Goal: Information Seeking & Learning: Compare options

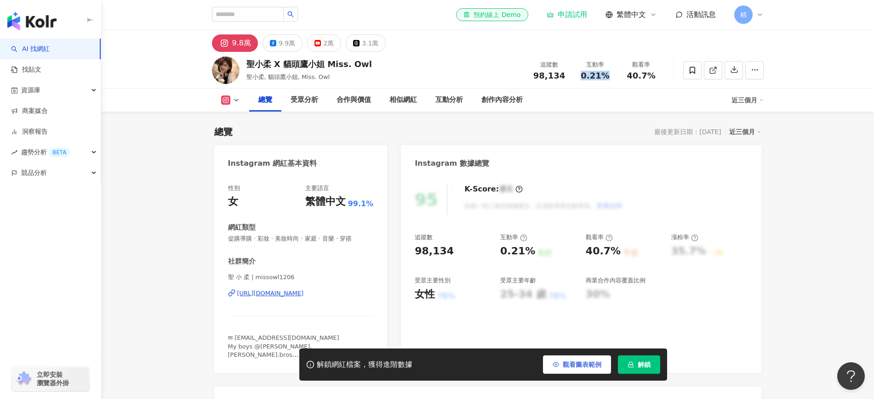
scroll to position [287, 0]
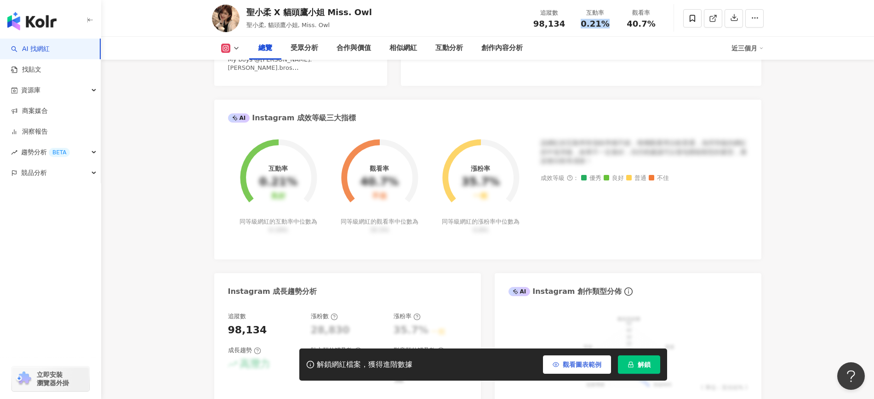
click at [566, 358] on button "觀看圖表範例" at bounding box center [577, 365] width 68 height 18
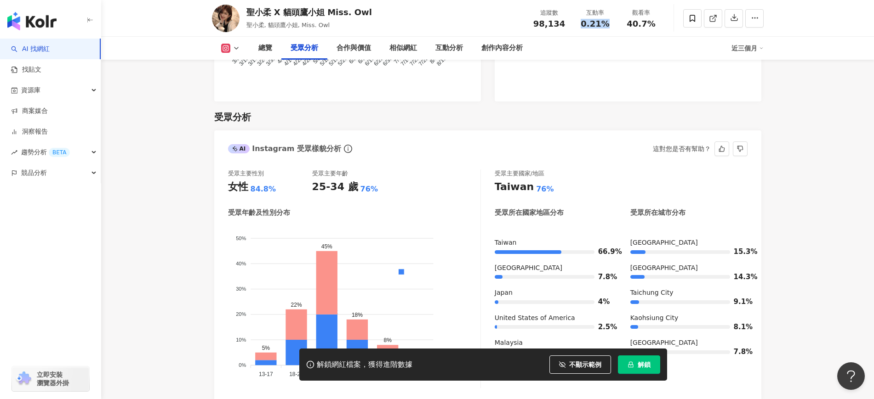
scroll to position [804, 0]
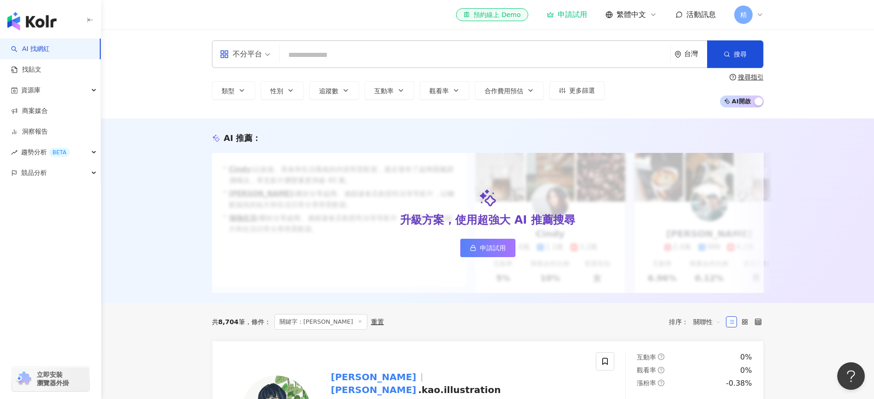
drag, startPoint x: 398, startPoint y: 55, endPoint x: 384, endPoint y: 58, distance: 14.3
click at [384, 58] on input "search" at bounding box center [474, 54] width 383 height 17
type input "*********"
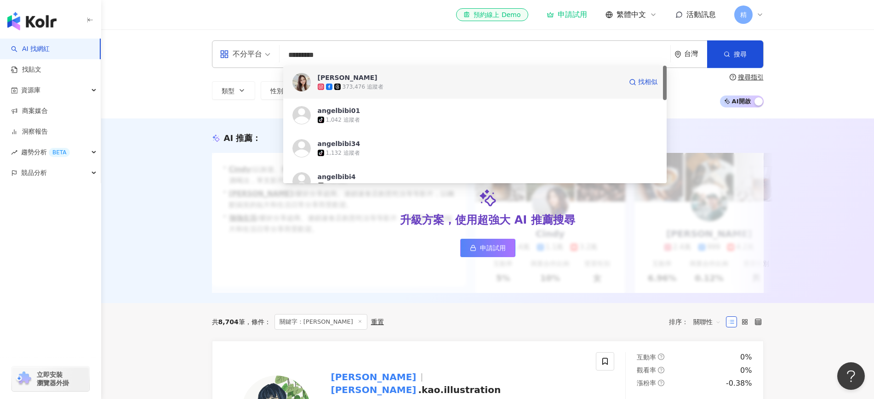
click at [393, 73] on span "安啾" at bounding box center [470, 77] width 304 height 9
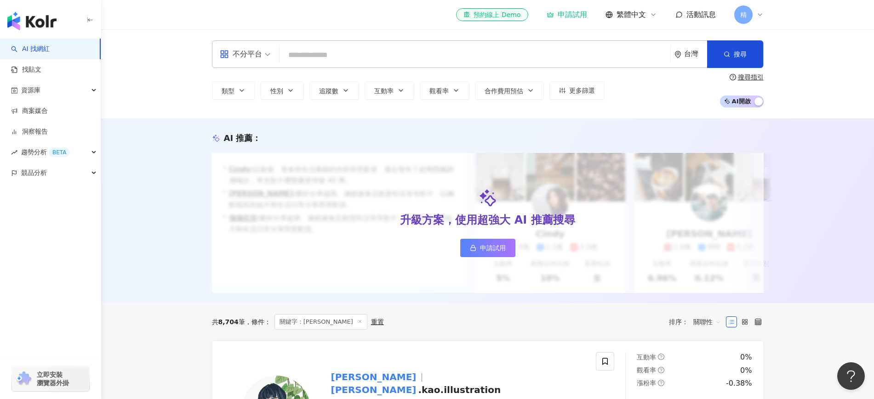
paste input "**********"
type input "**********"
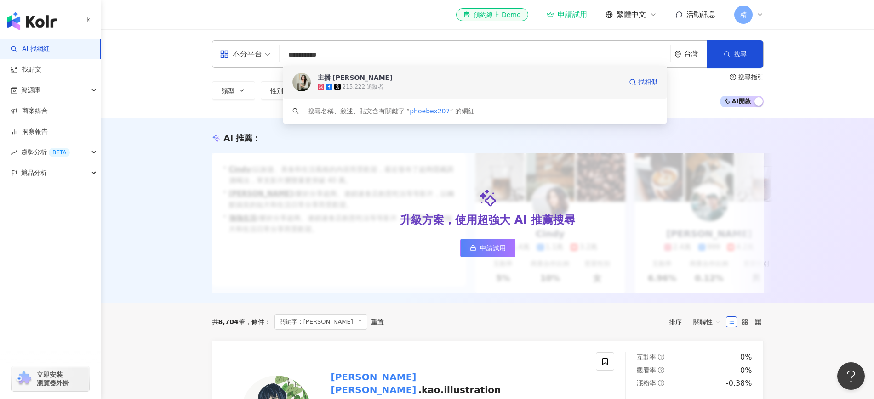
click at [455, 88] on div "215,222 追蹤者" at bounding box center [470, 86] width 304 height 9
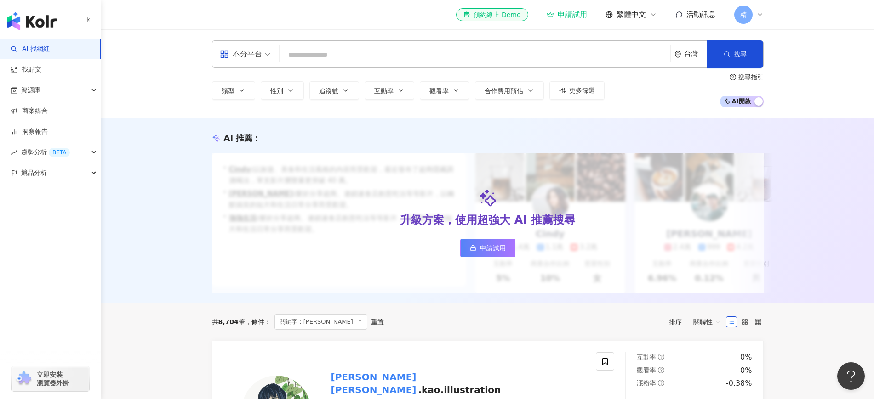
paste input "**********"
type input "**********"
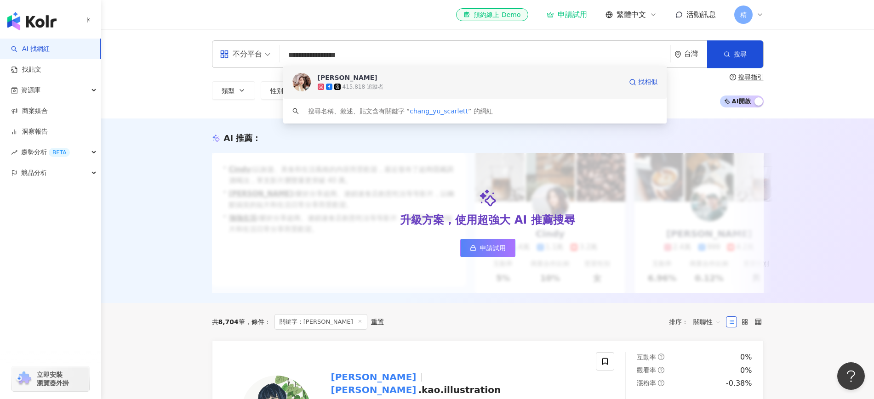
click at [424, 83] on div "415,818 追蹤者" at bounding box center [470, 86] width 304 height 9
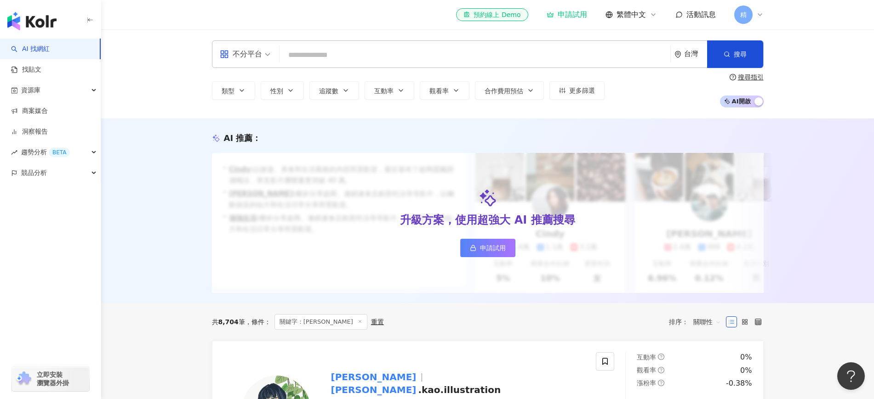
paste input "**********"
type input "**********"
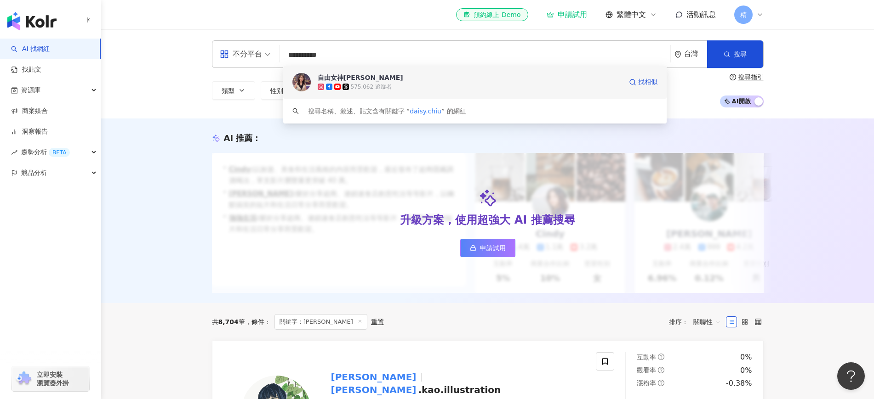
click at [389, 84] on div "575,062 追蹤者" at bounding box center [470, 86] width 304 height 9
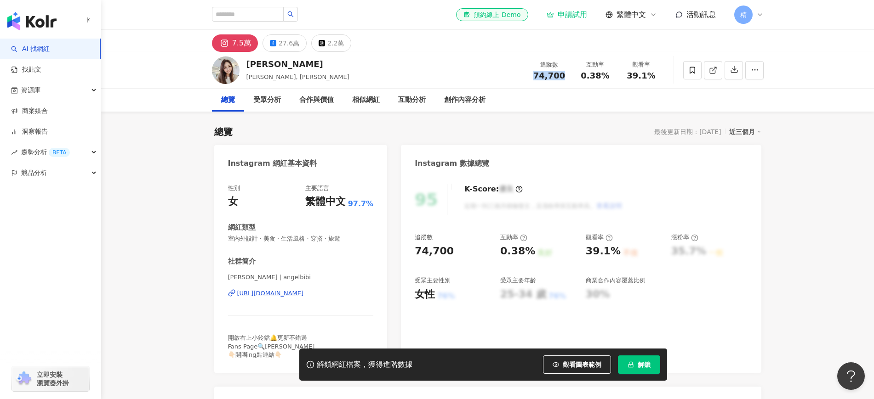
drag, startPoint x: 567, startPoint y: 79, endPoint x: 535, endPoint y: 83, distance: 32.0
click at [535, 83] on div "追蹤數 74,700 互動率 0.38% 觀看率 39.1%" at bounding box center [595, 70] width 138 height 27
copy span "74,700"
drag, startPoint x: 614, startPoint y: 80, endPoint x: 583, endPoint y: 78, distance: 31.3
click at [583, 78] on div "追蹤數 74,700 互動率 0.38% 觀看率 39.1%" at bounding box center [595, 70] width 138 height 27
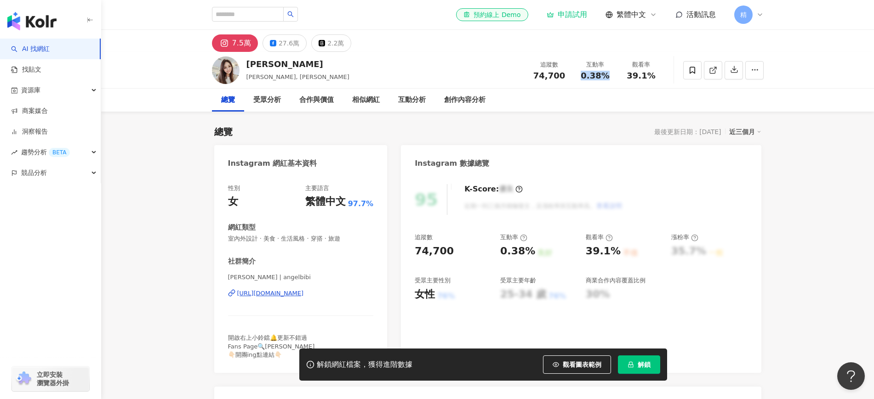
copy span "0.38%"
click at [607, 192] on div "K-Score : 優良 近期一到三個月積極發文，且漲粉率與互動率高。 查看說明" at bounding box center [538, 199] width 167 height 31
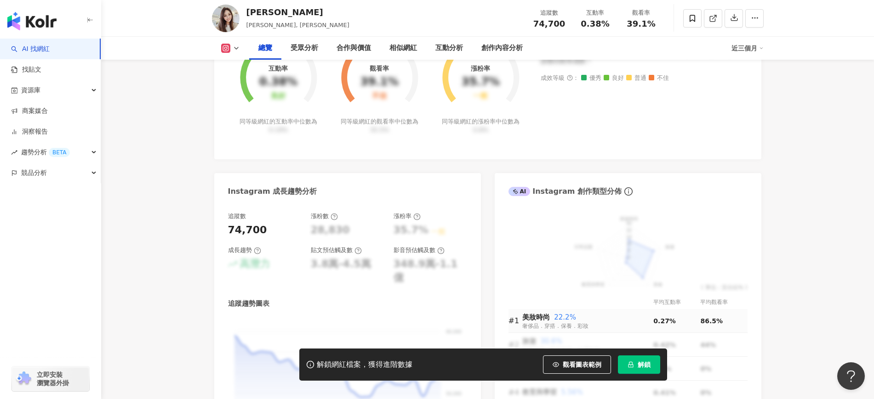
scroll to position [402, 0]
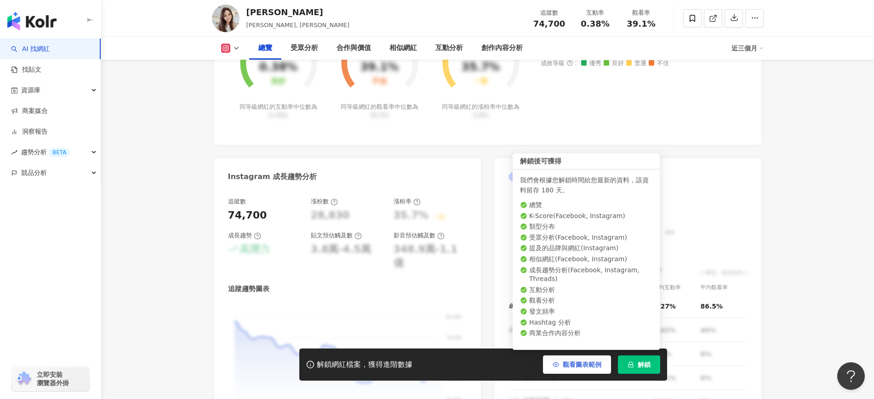
click at [591, 359] on button "觀看圖表範例" at bounding box center [577, 365] width 68 height 18
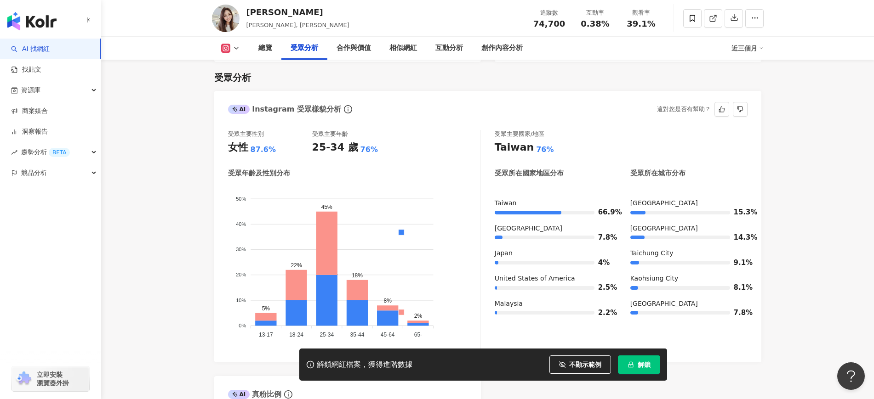
scroll to position [804, 0]
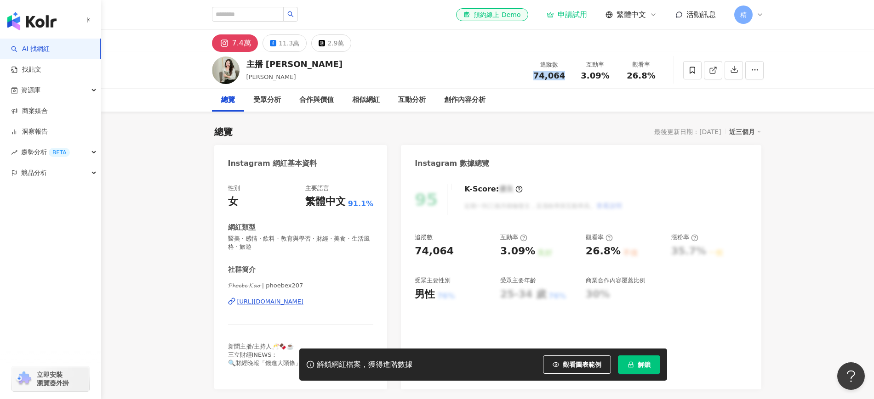
drag, startPoint x: 562, startPoint y: 77, endPoint x: 534, endPoint y: 79, distance: 28.1
click at [534, 79] on div "74,064" at bounding box center [549, 75] width 35 height 9
copy span "74,064"
drag, startPoint x: 614, startPoint y: 72, endPoint x: 577, endPoint y: 77, distance: 37.6
click at [577, 77] on div "互動率 3.09%" at bounding box center [595, 70] width 46 height 20
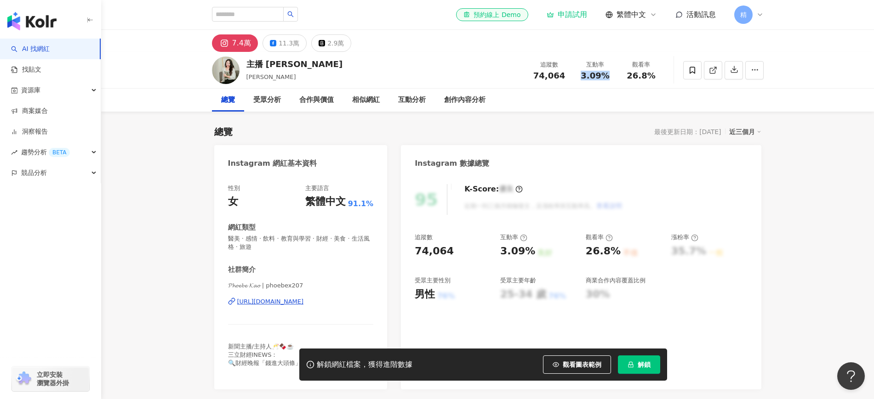
copy span "3.09%"
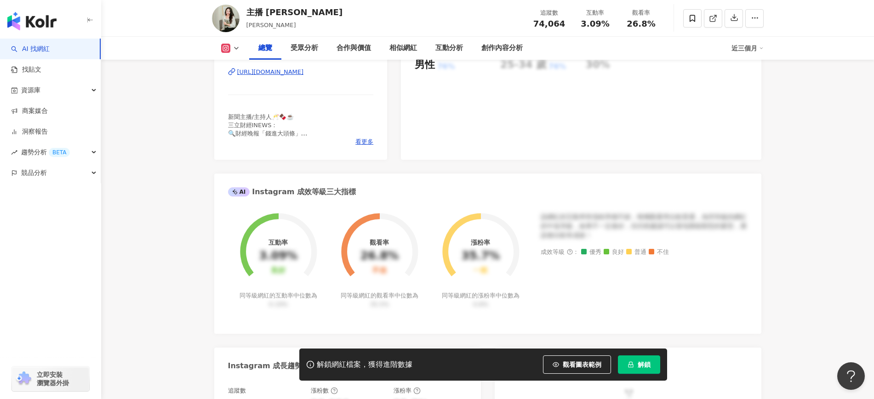
click at [557, 210] on div "互動率 3.09% 良好 同等級網紅的互動率中位數為 0.19% 觀看率 26.8% 不佳 同等級網紅的觀看率中位數為 35.5% 漲粉率 35.7% 一般 …" at bounding box center [487, 269] width 547 height 130
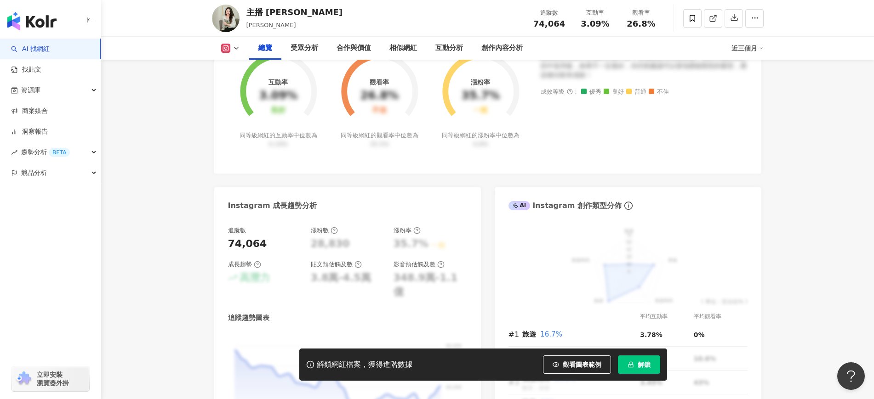
scroll to position [460, 0]
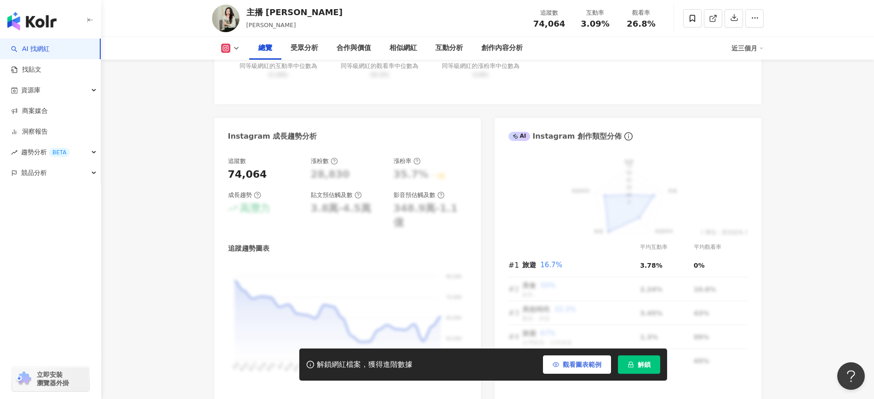
click at [575, 366] on span "觀看圖表範例" at bounding box center [582, 364] width 39 height 7
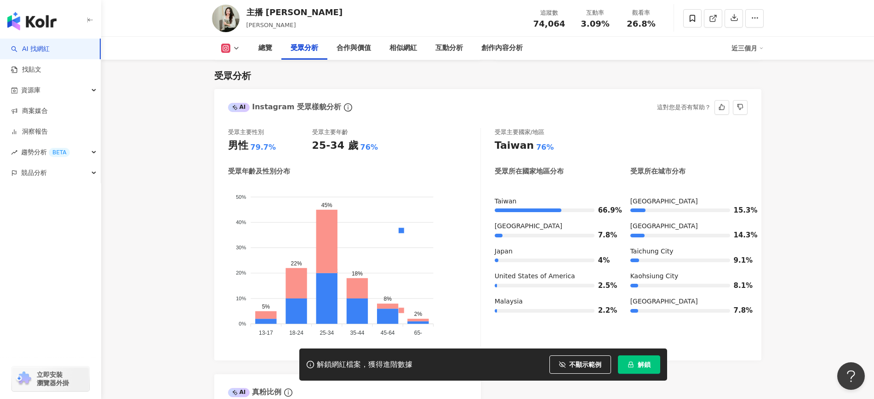
scroll to position [804, 0]
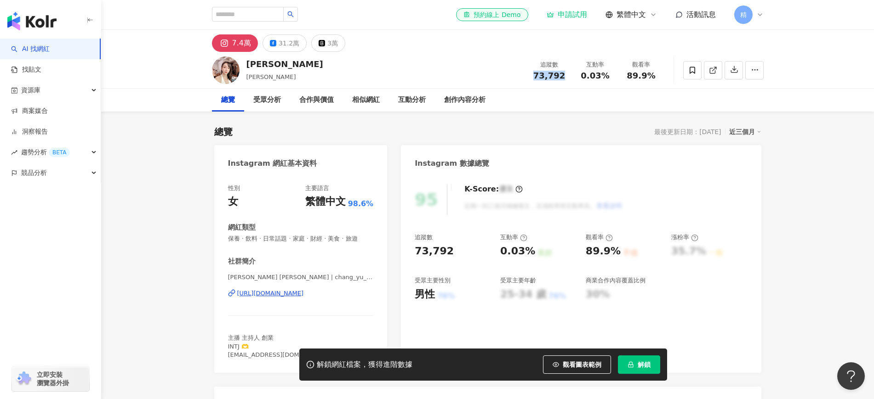
click at [534, 80] on div "追蹤數 73,792 互動率 0.03% 觀看率 89.9%" at bounding box center [595, 70] width 138 height 27
drag, startPoint x: 618, startPoint y: 74, endPoint x: 582, endPoint y: 79, distance: 36.1
click at [582, 79] on div "追蹤數 73,792 互動率 0.03% 觀看率 89.9%" at bounding box center [595, 70] width 138 height 27
click at [582, 79] on span "0.03%" at bounding box center [594, 75] width 28 height 9
drag, startPoint x: 612, startPoint y: 78, endPoint x: 580, endPoint y: 78, distance: 31.7
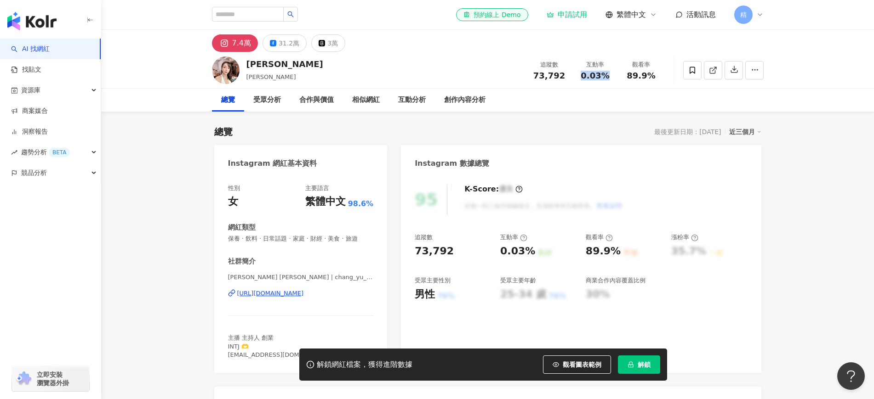
click at [580, 78] on div "0.03%" at bounding box center [595, 75] width 35 height 9
copy span "0.03%"
click at [572, 209] on div "K-Score : 優良 近期一到三個月積極發文，且漲粉率與互動率高。 查看說明" at bounding box center [538, 199] width 167 height 31
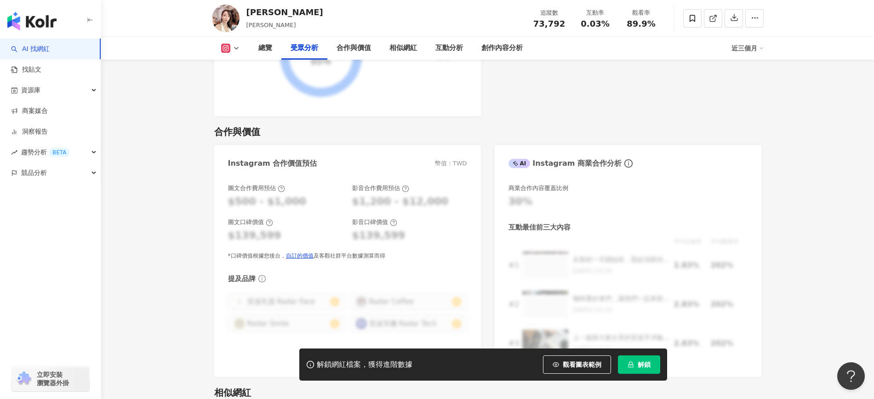
scroll to position [1206, 0]
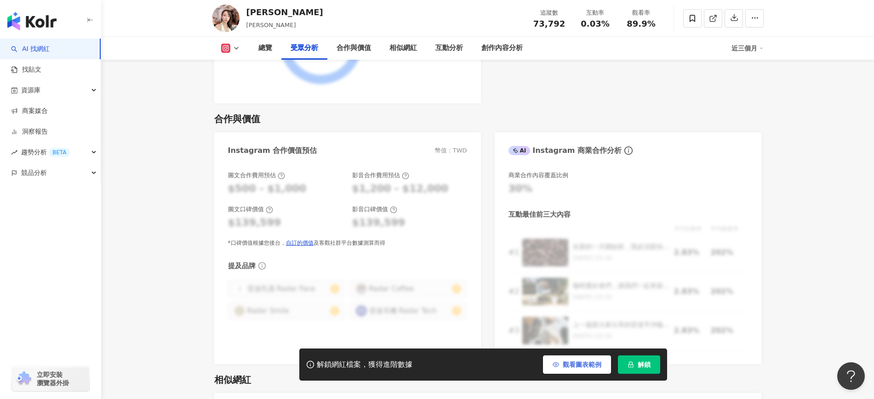
click at [578, 359] on button "觀看圖表範例" at bounding box center [577, 365] width 68 height 18
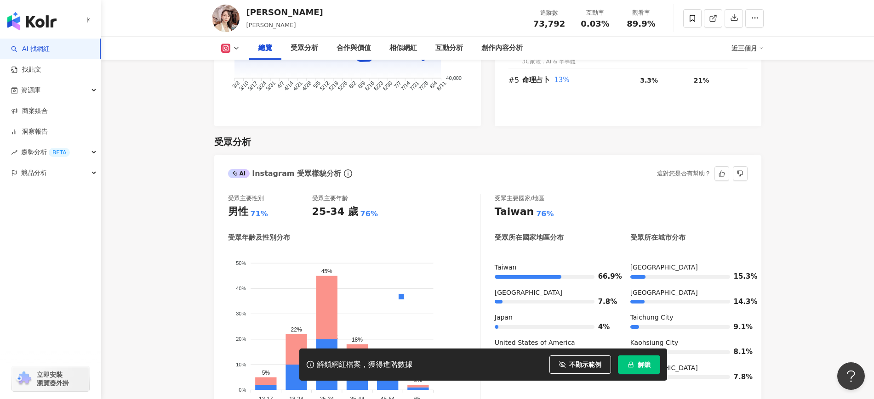
scroll to position [804, 0]
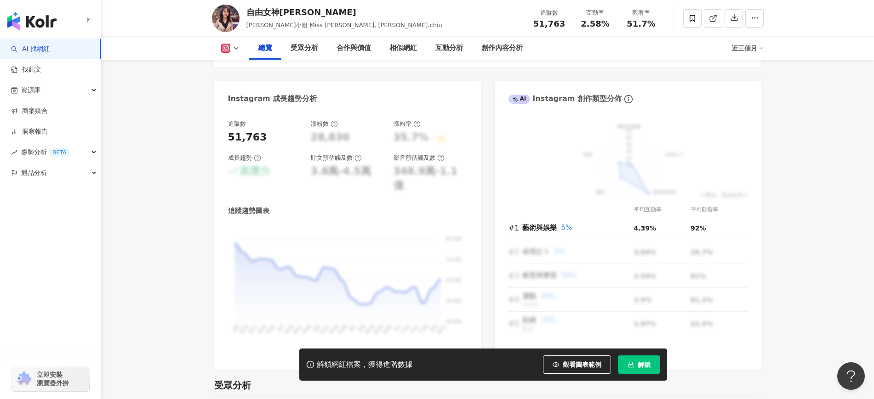
scroll to position [517, 0]
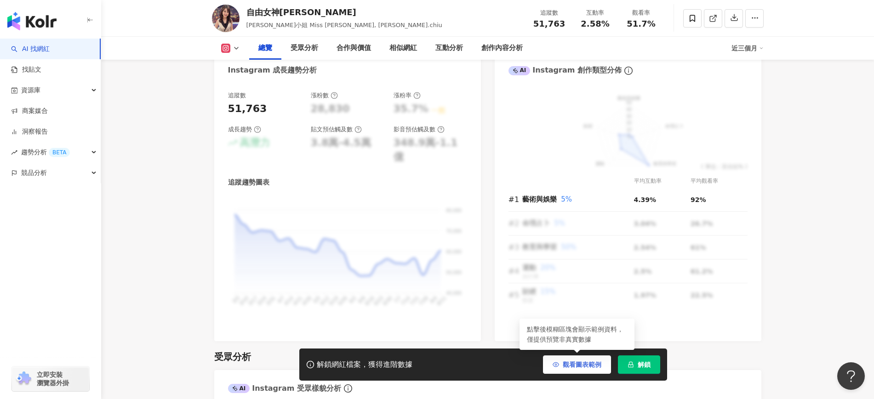
click at [591, 361] on span "觀看圖表範例" at bounding box center [582, 364] width 39 height 7
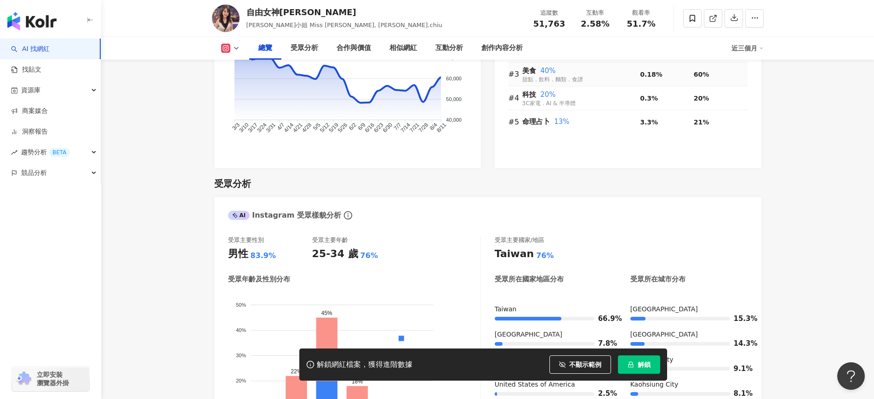
scroll to position [689, 0]
drag, startPoint x: 567, startPoint y: 20, endPoint x: 534, endPoint y: 22, distance: 32.7
click at [534, 22] on div "追蹤數 51,763" at bounding box center [549, 18] width 46 height 20
drag, startPoint x: 564, startPoint y: 26, endPoint x: 537, endPoint y: 24, distance: 27.6
click at [537, 24] on div "51,763" at bounding box center [549, 23] width 35 height 9
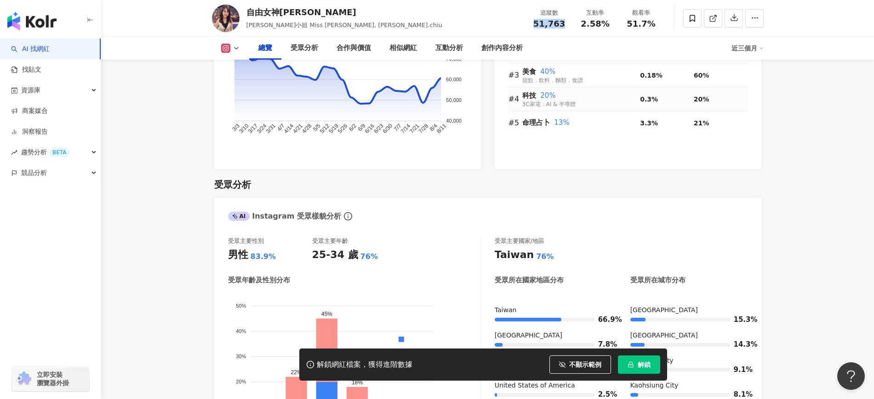
copy span "51,763"
drag, startPoint x: 613, startPoint y: 26, endPoint x: 579, endPoint y: 26, distance: 34.0
click at [579, 26] on div "互動率 2.58%" at bounding box center [595, 18] width 46 height 20
copy span "2.58%"
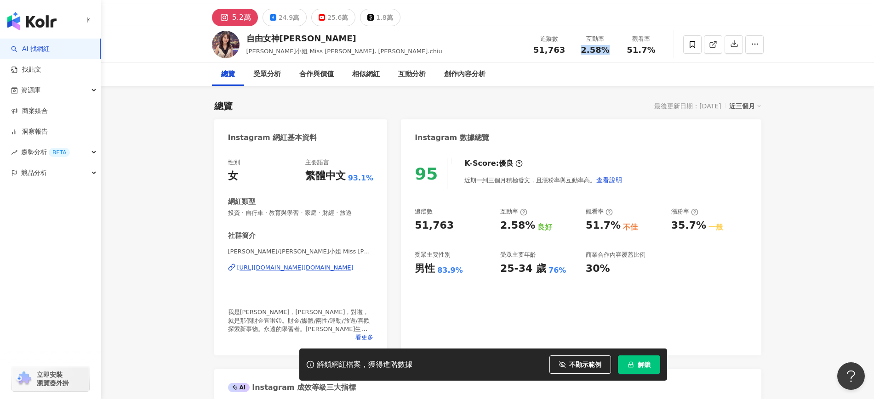
scroll to position [0, 0]
